Goal: Transaction & Acquisition: Purchase product/service

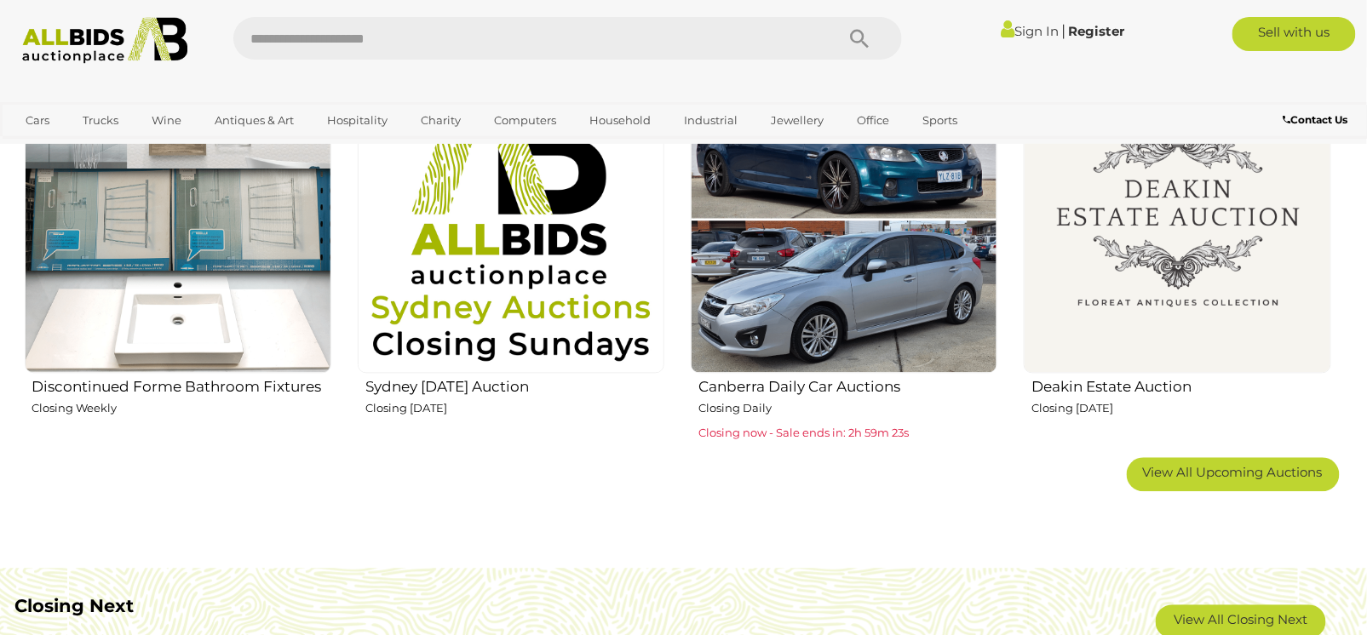
scroll to position [1328, 0]
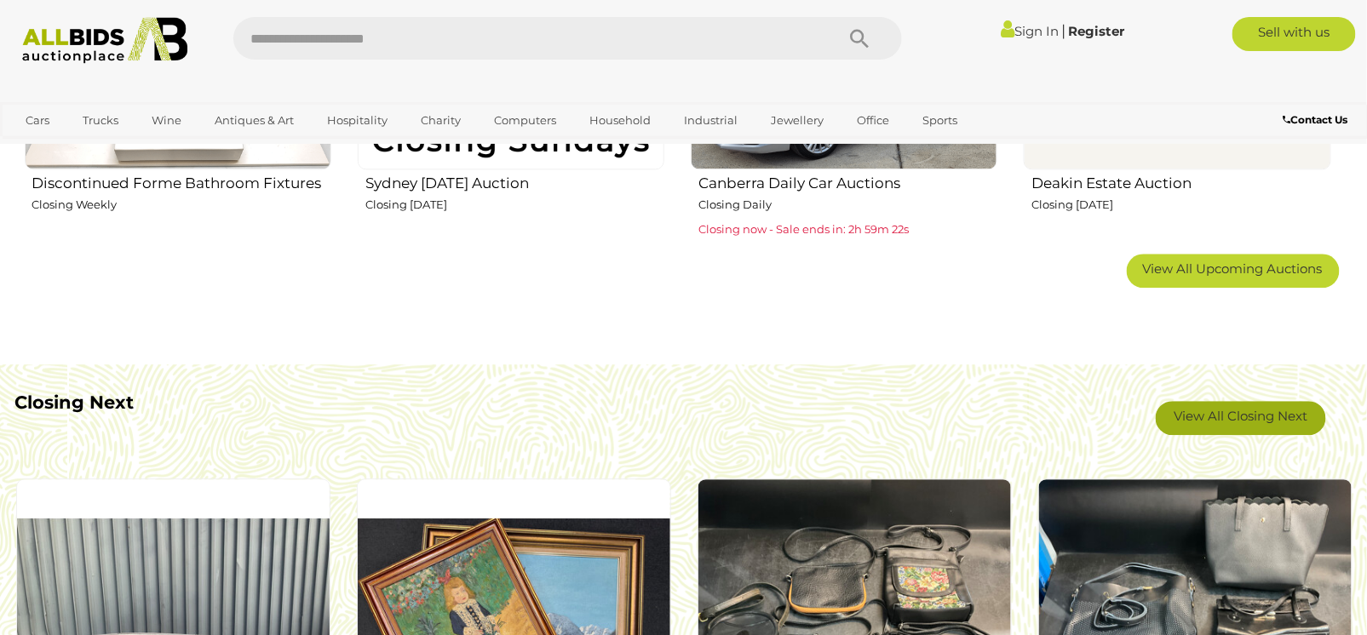
click at [1222, 404] on link "View All Closing Next" at bounding box center [1241, 418] width 170 height 34
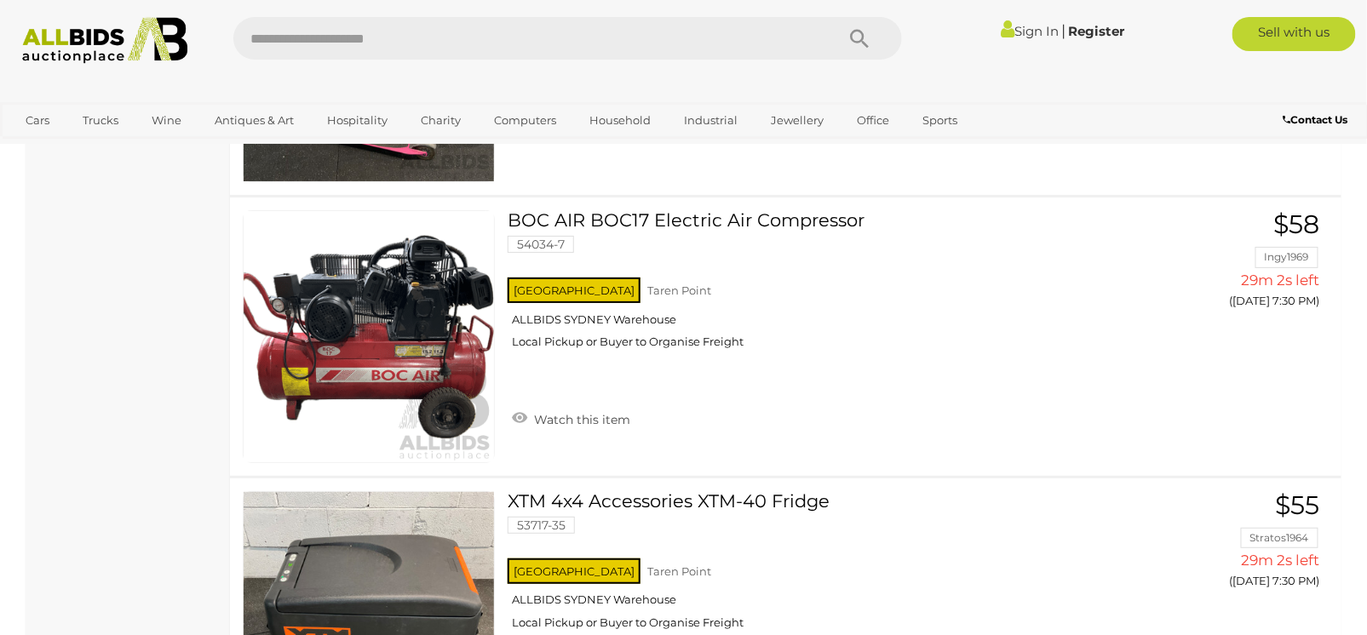
scroll to position [4547, 0]
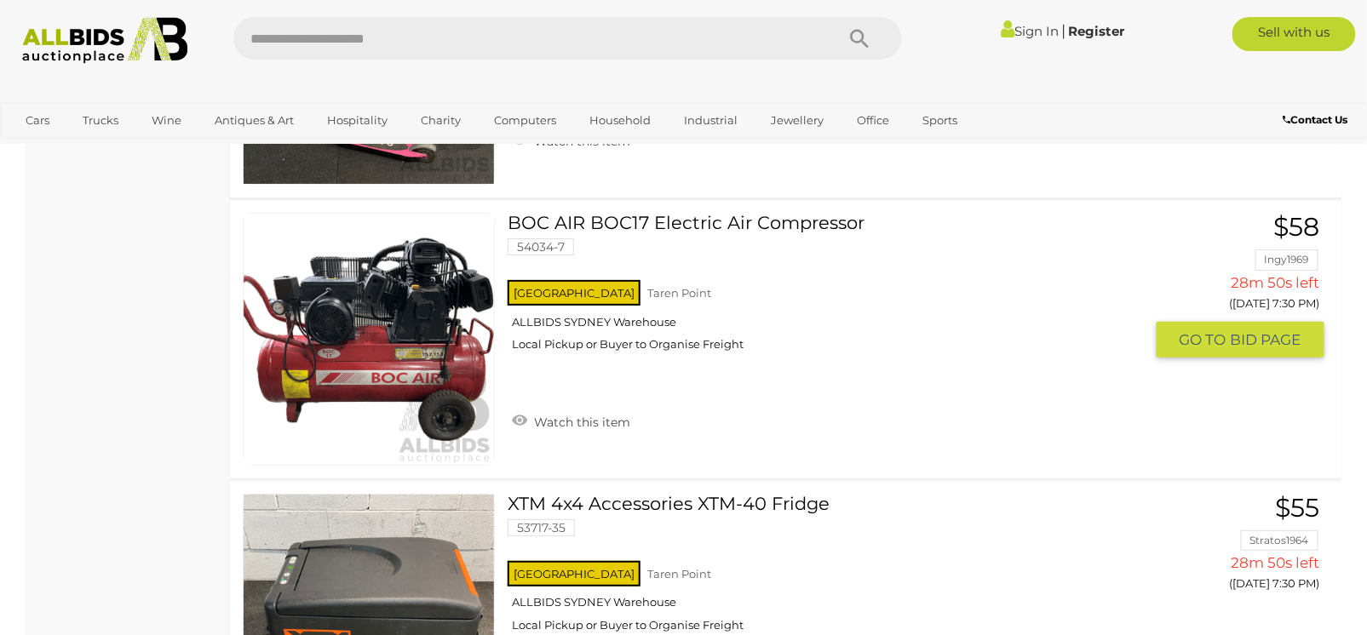
click at [630, 219] on link "BOC AIR BOC17 Electric Air Compressor 54034-7 NSW Taren Point ALLBIDS SYDNEY Wa…" at bounding box center [831, 289] width 623 height 152
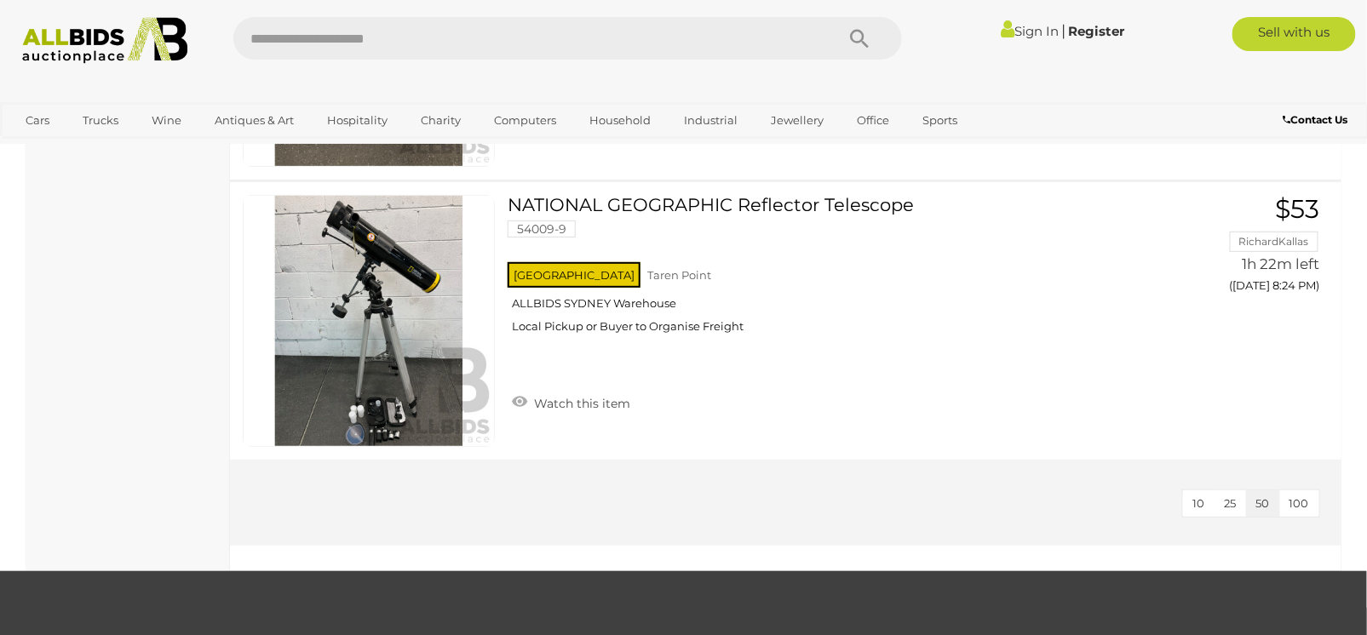
scroll to position [13903, 0]
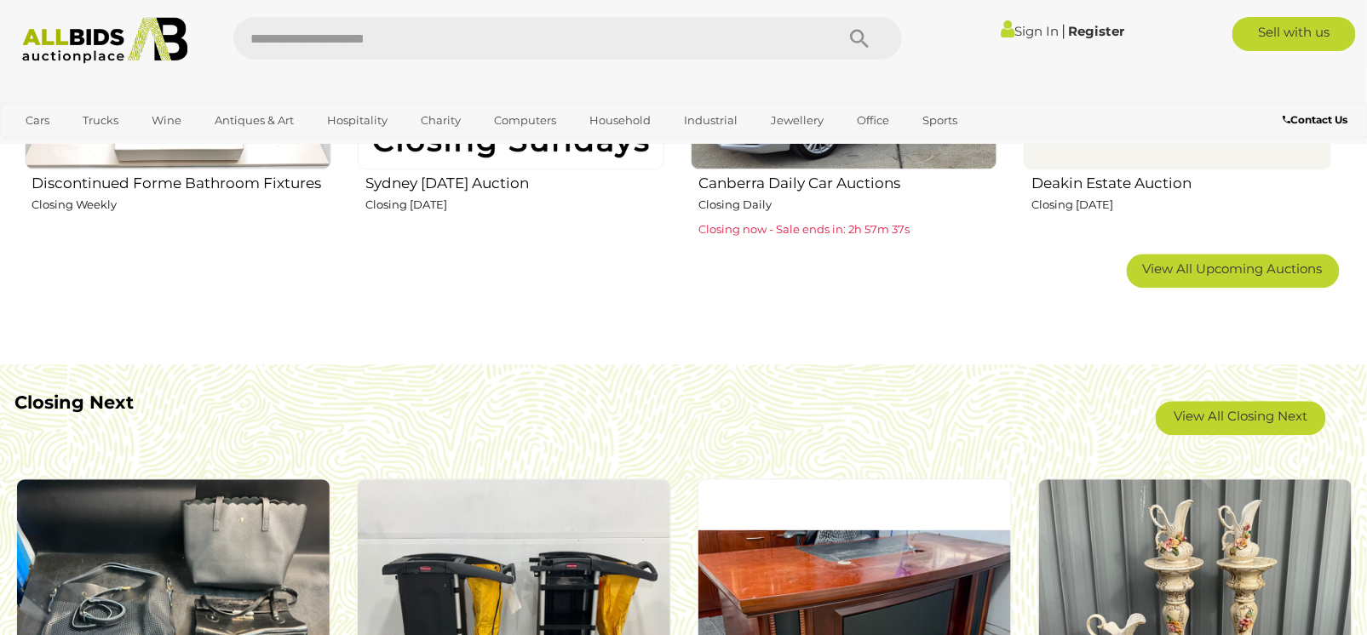
scroll to position [1328, 0]
